Goal: Task Accomplishment & Management: Manage account settings

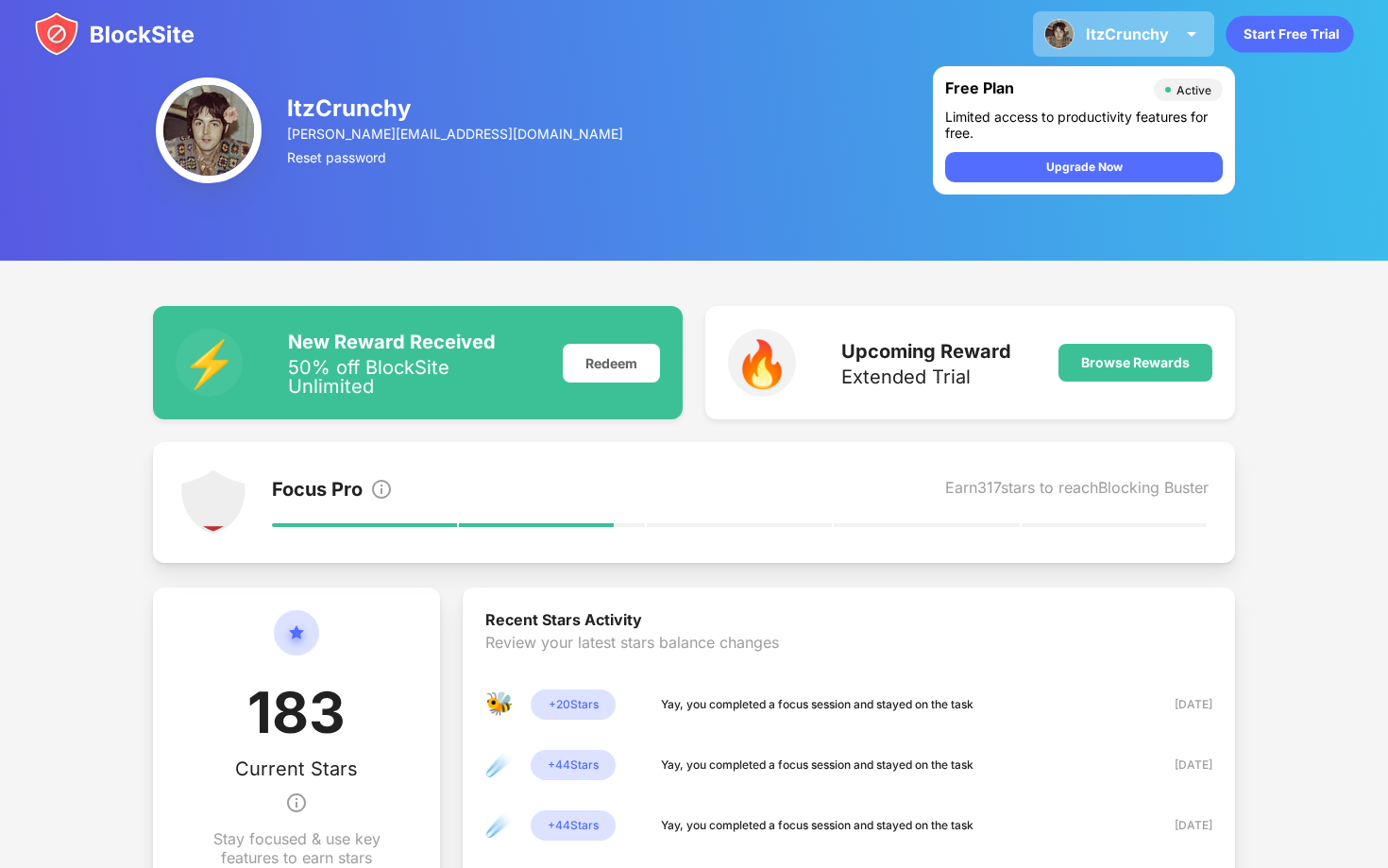
click at [1060, 41] on img at bounding box center [1059, 34] width 31 height 31
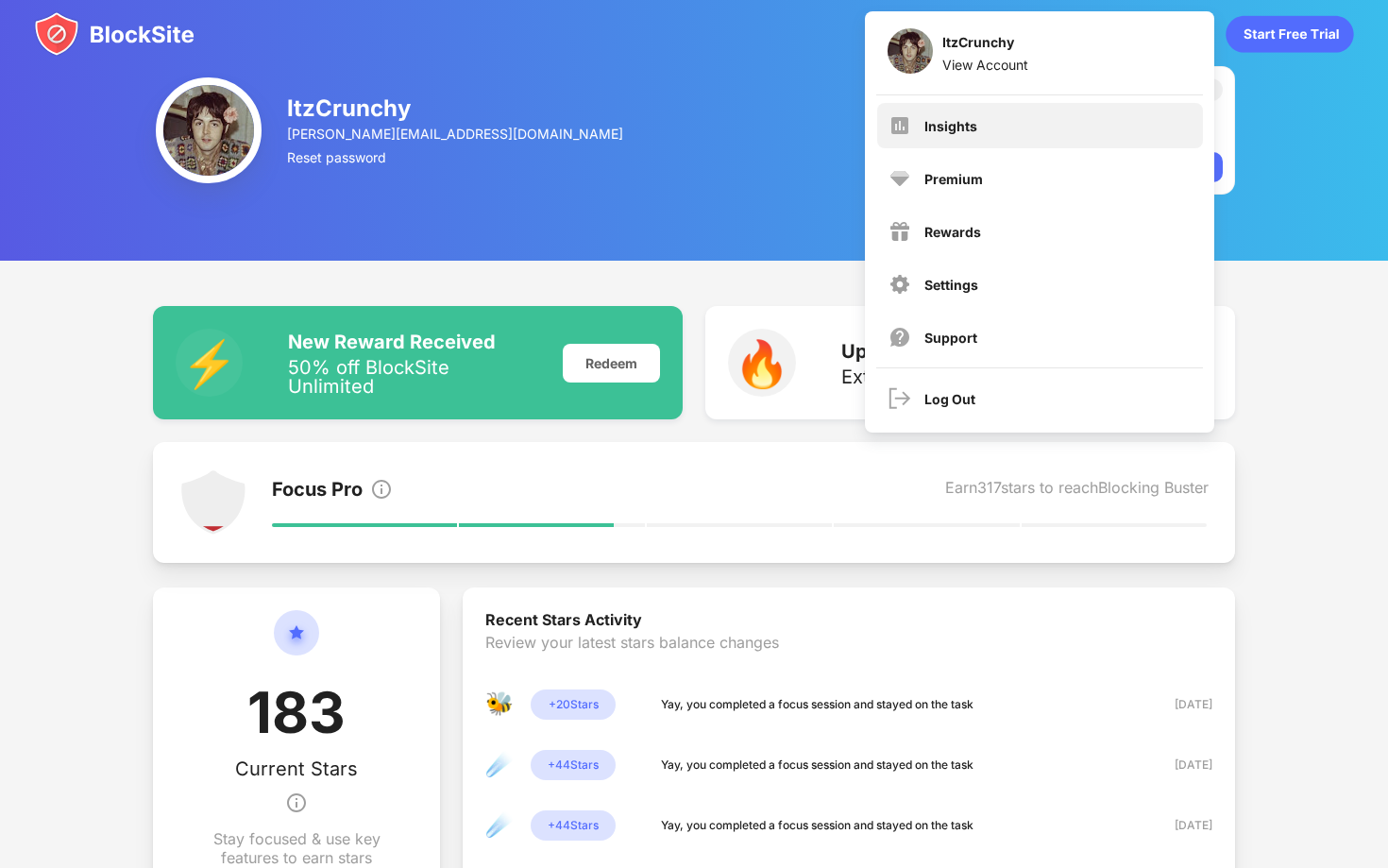
click at [956, 125] on div "Insights" at bounding box center [950, 126] width 52 height 16
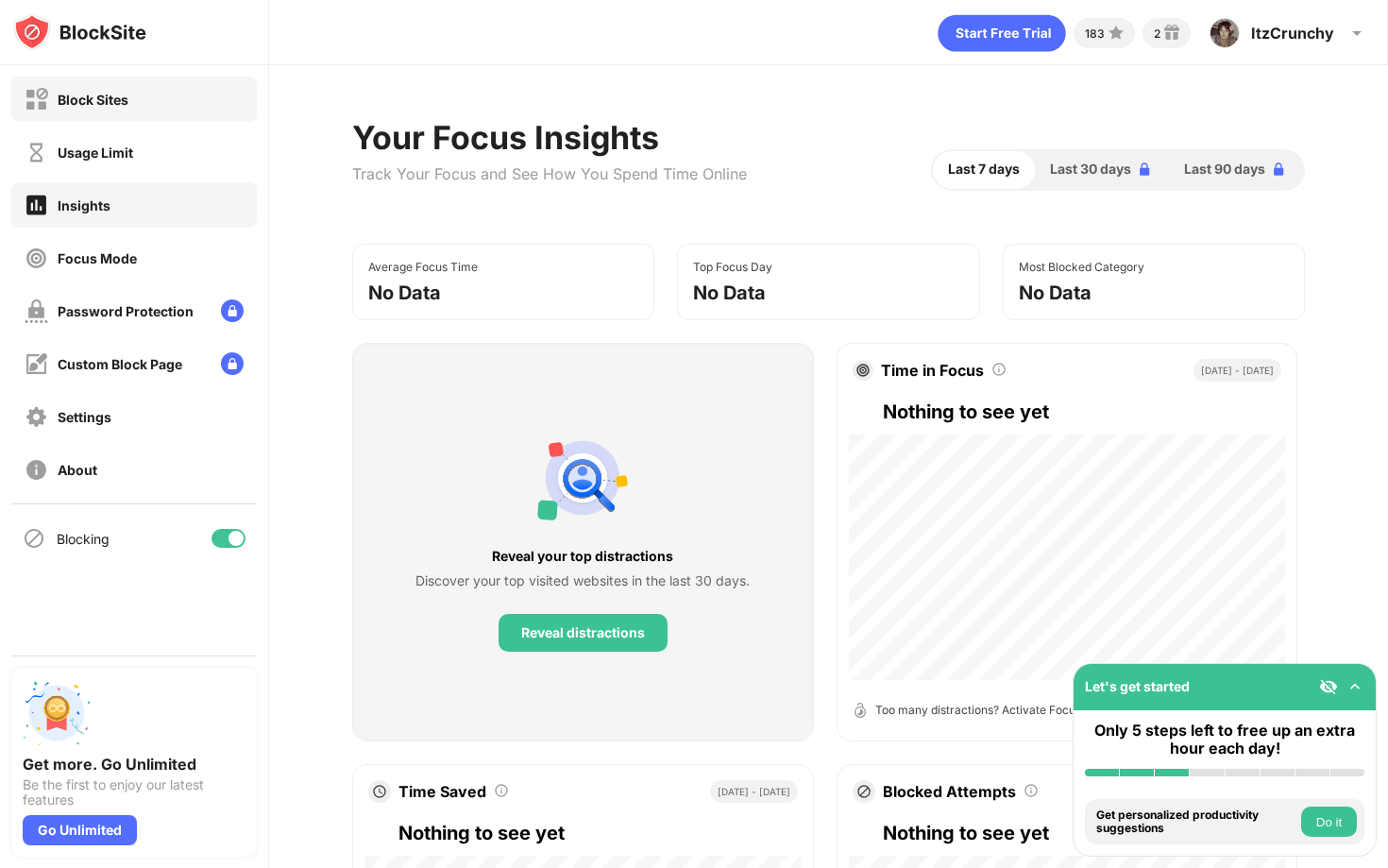
click at [69, 115] on div "Block Sites" at bounding box center [133, 99] width 245 height 45
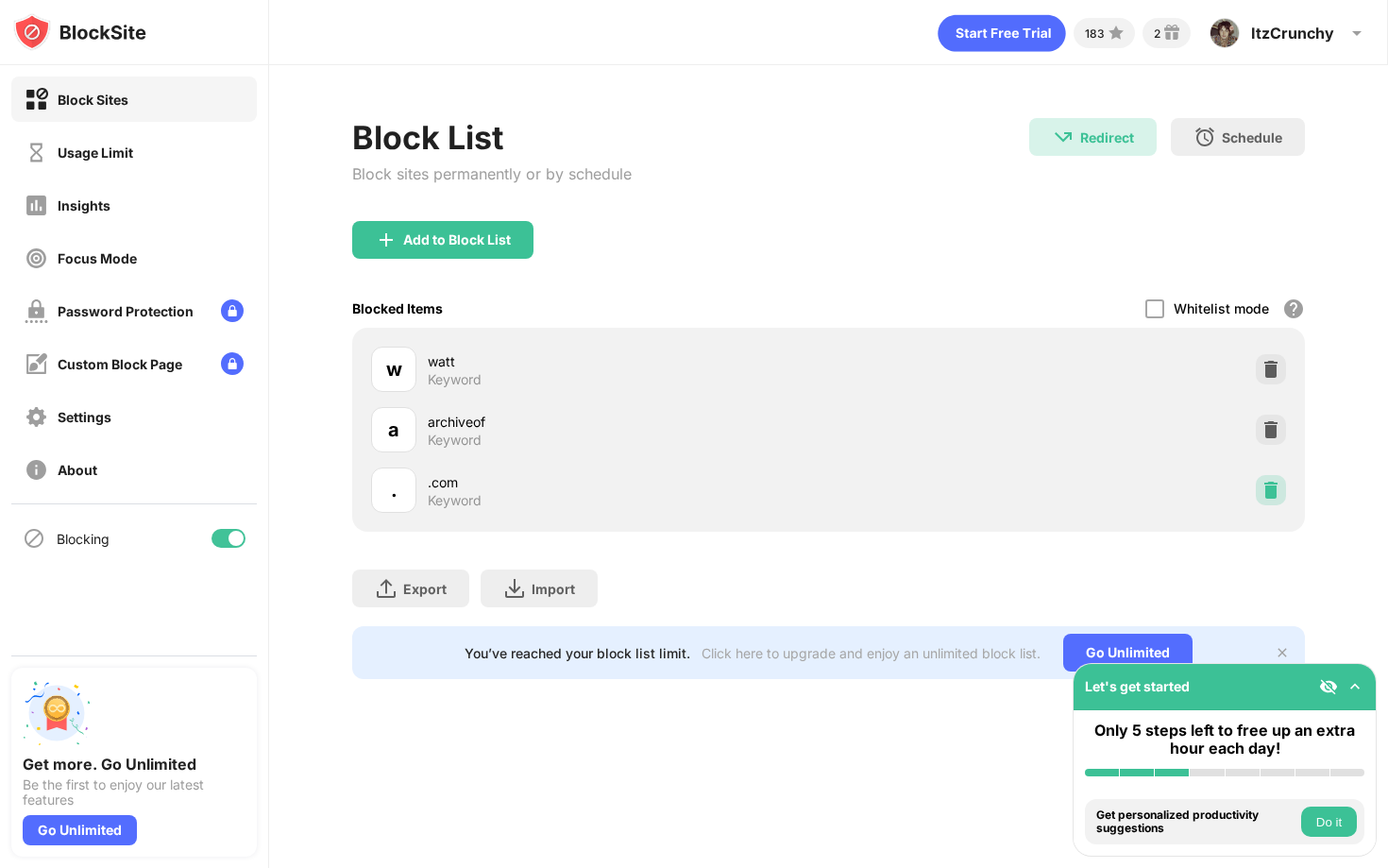
click at [1275, 484] on img at bounding box center [1270, 489] width 19 height 19
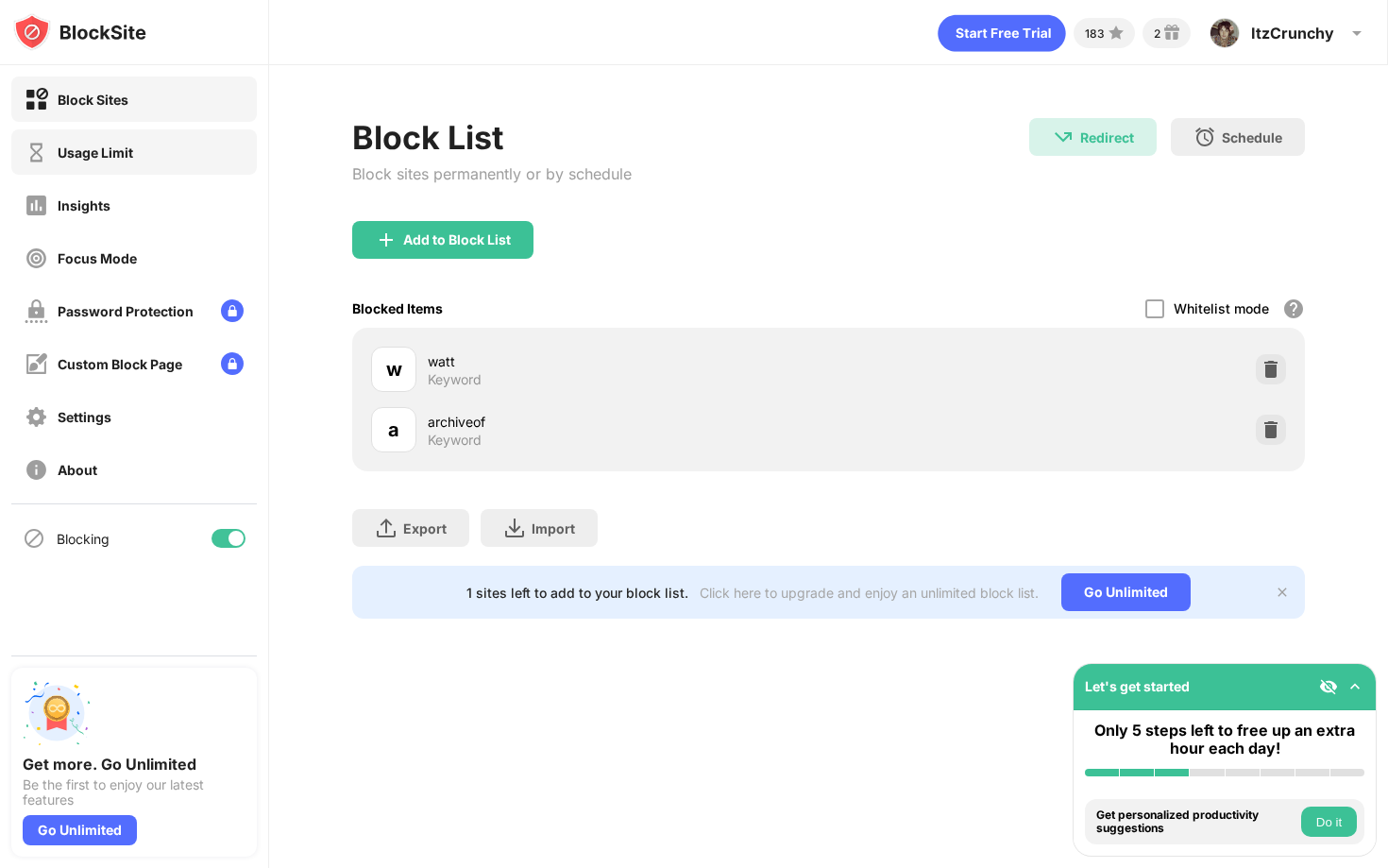
click at [167, 155] on div "Usage Limit" at bounding box center [133, 152] width 245 height 45
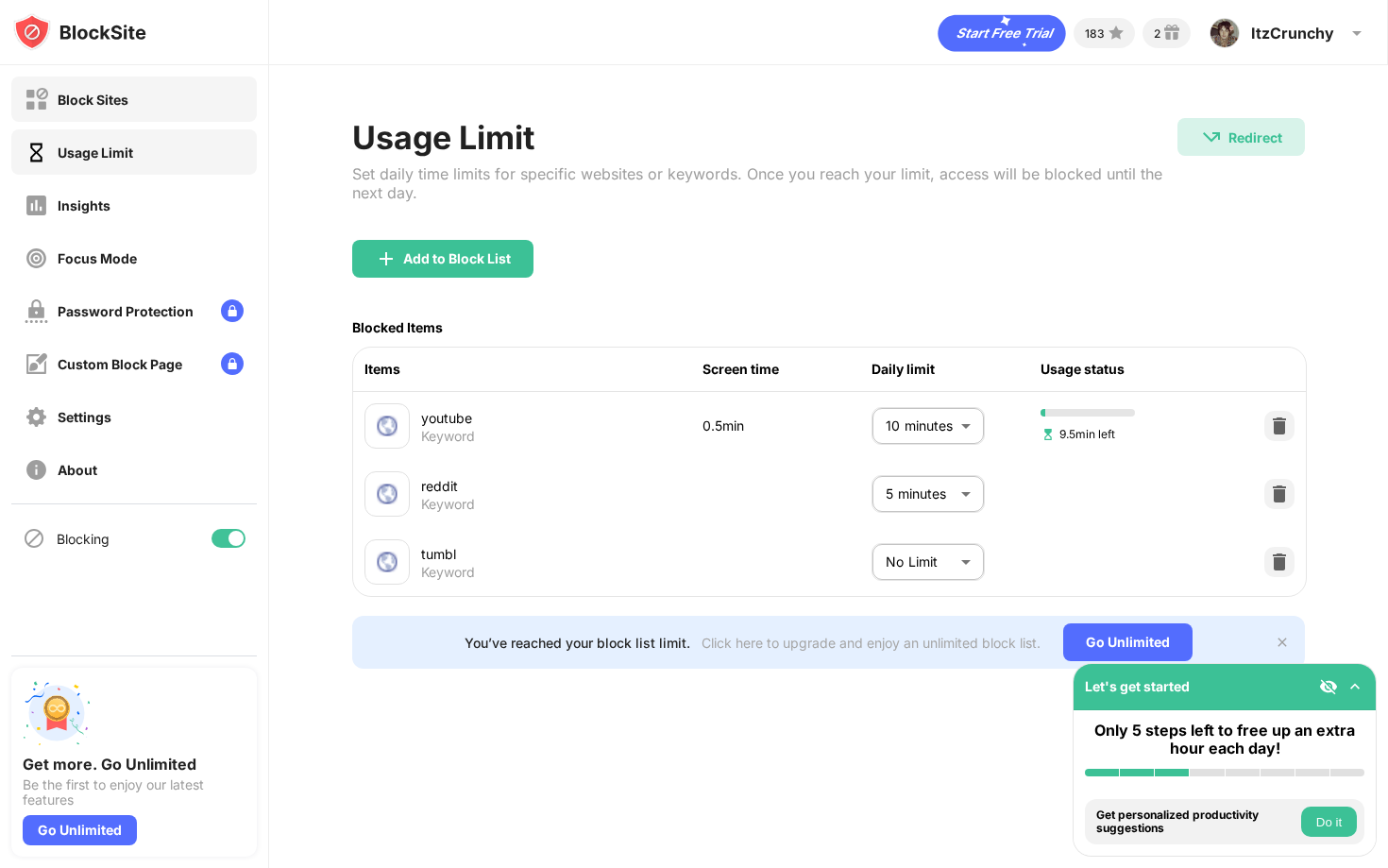
click at [119, 108] on div "Block Sites" at bounding box center [76, 100] width 104 height 24
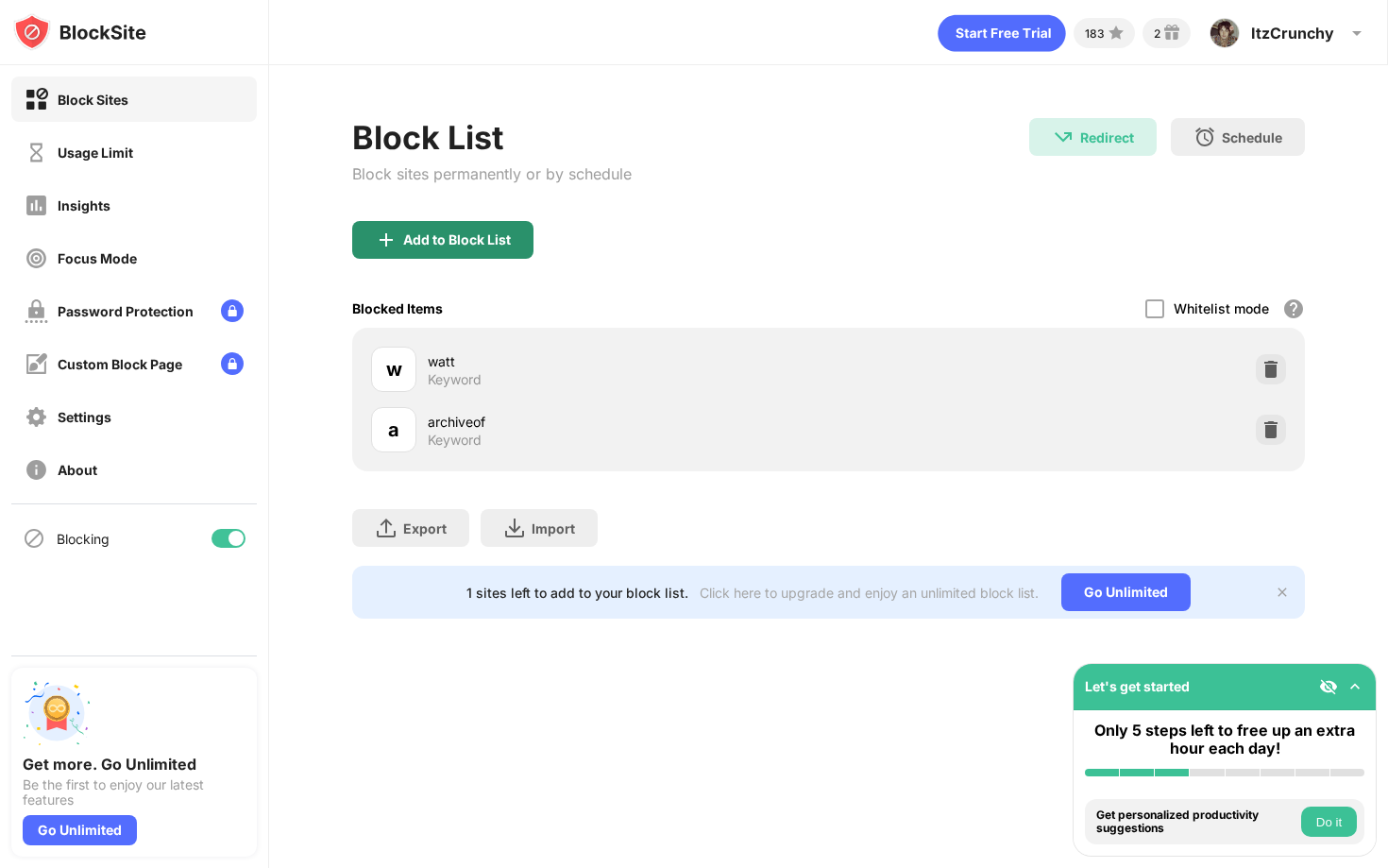
click at [406, 237] on div "Add to Block List" at bounding box center [457, 239] width 108 height 15
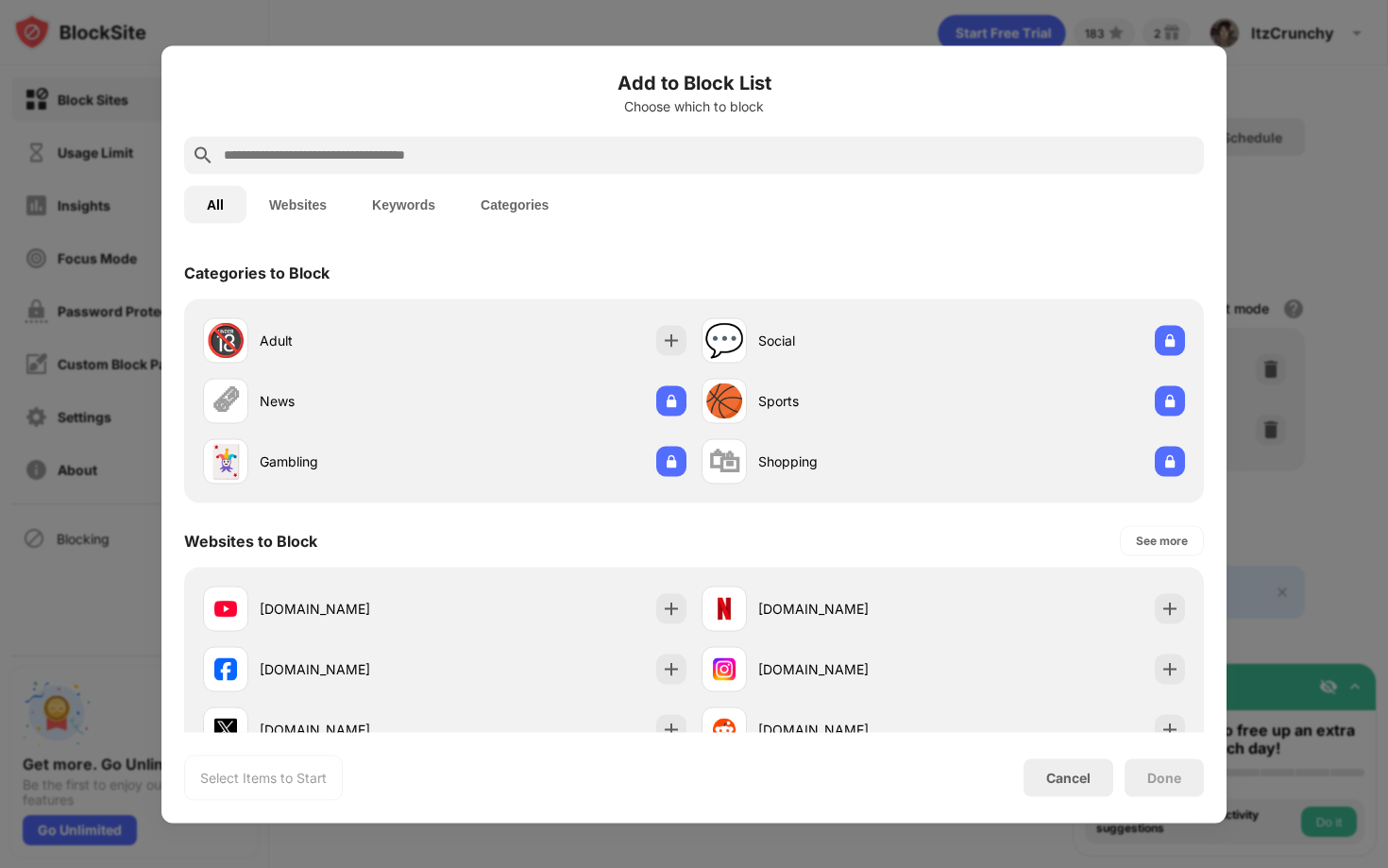
click at [373, 156] on input "text" at bounding box center [709, 154] width 975 height 23
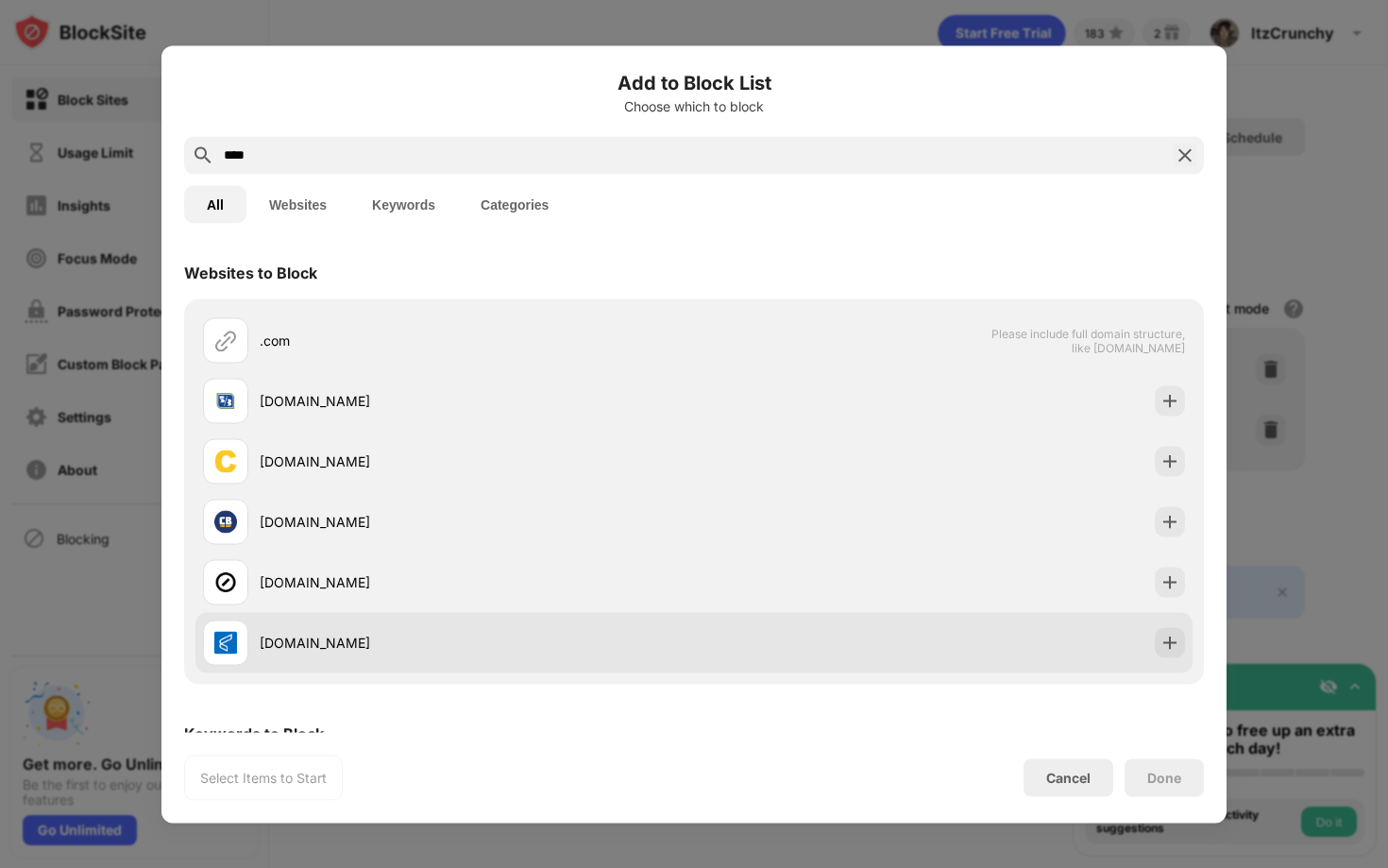
scroll to position [111, 0]
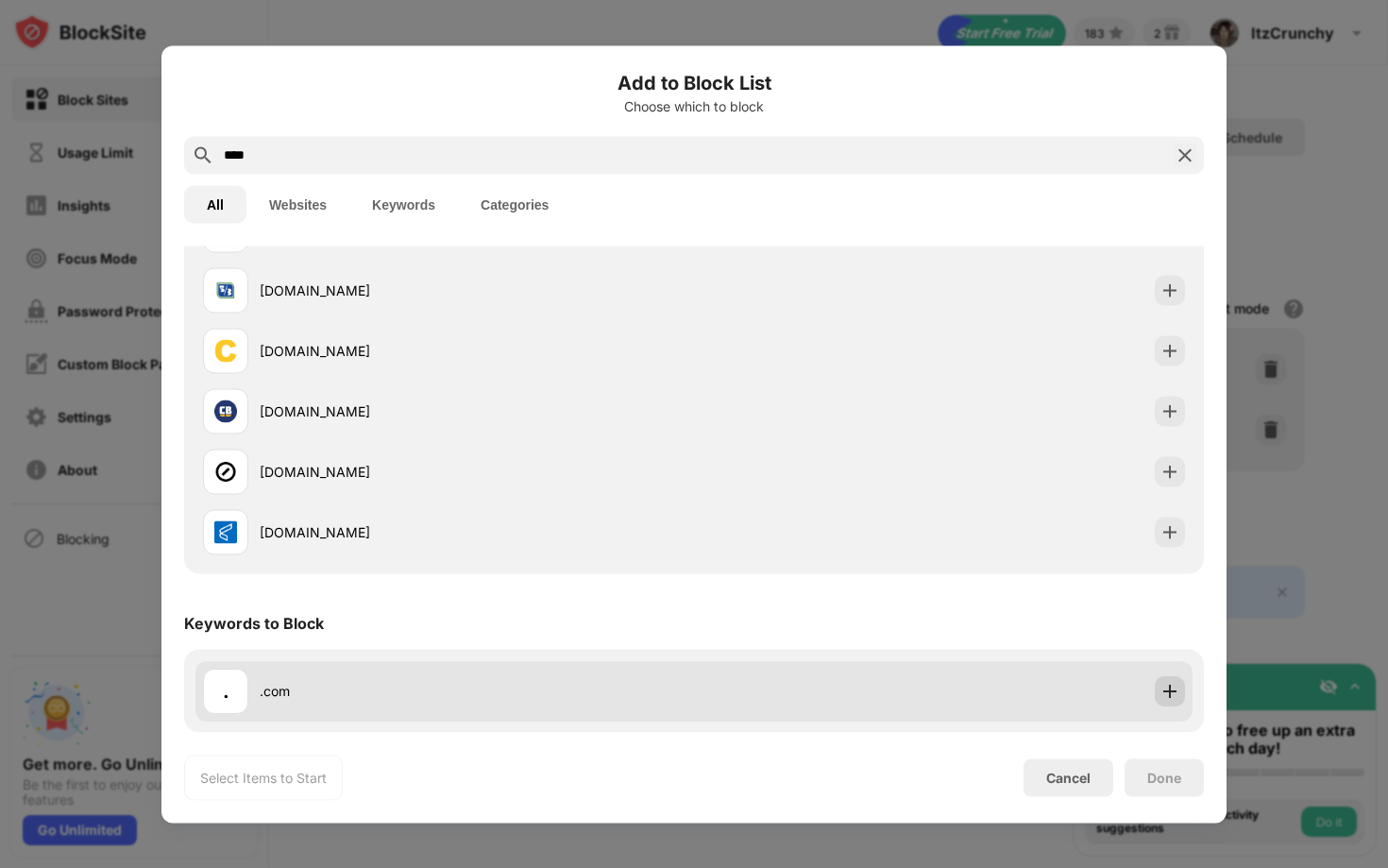
type input "****"
click at [1183, 682] on div at bounding box center [1170, 690] width 31 height 31
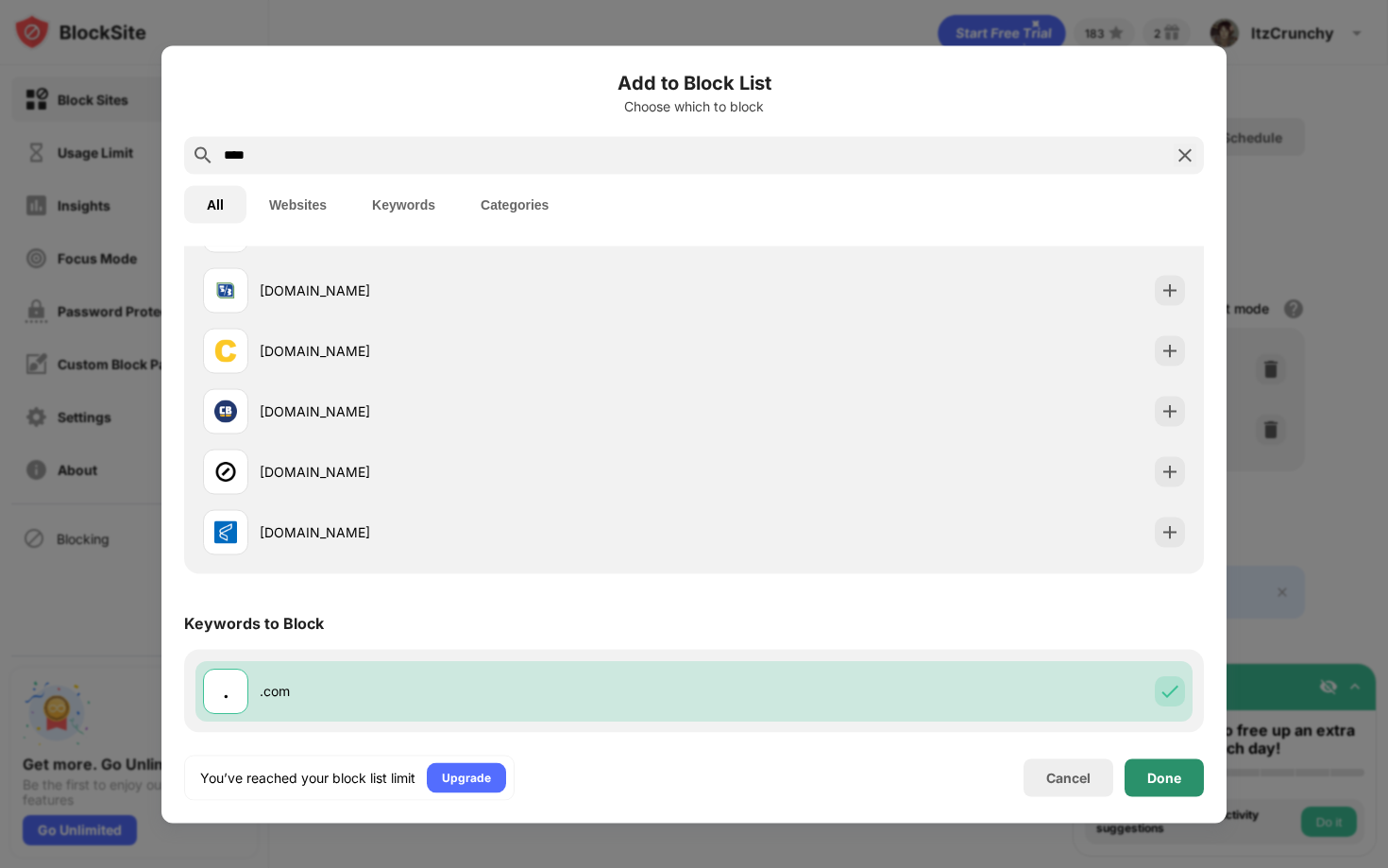
click at [1167, 772] on div "Done" at bounding box center [1165, 776] width 34 height 15
